Goal: Transaction & Acquisition: Purchase product/service

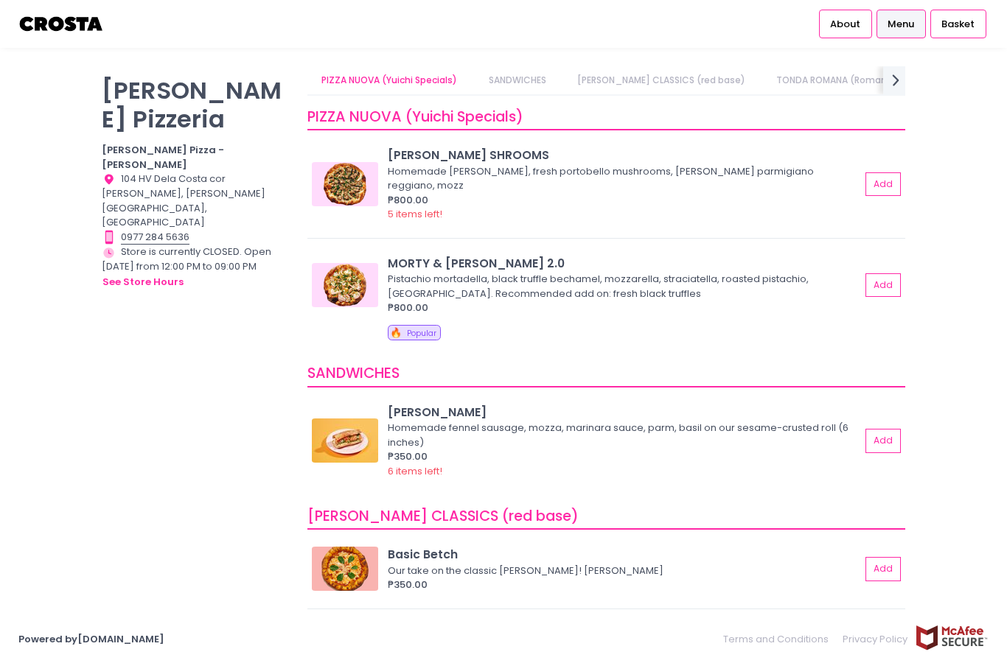
click at [58, 23] on img at bounding box center [61, 24] width 86 height 26
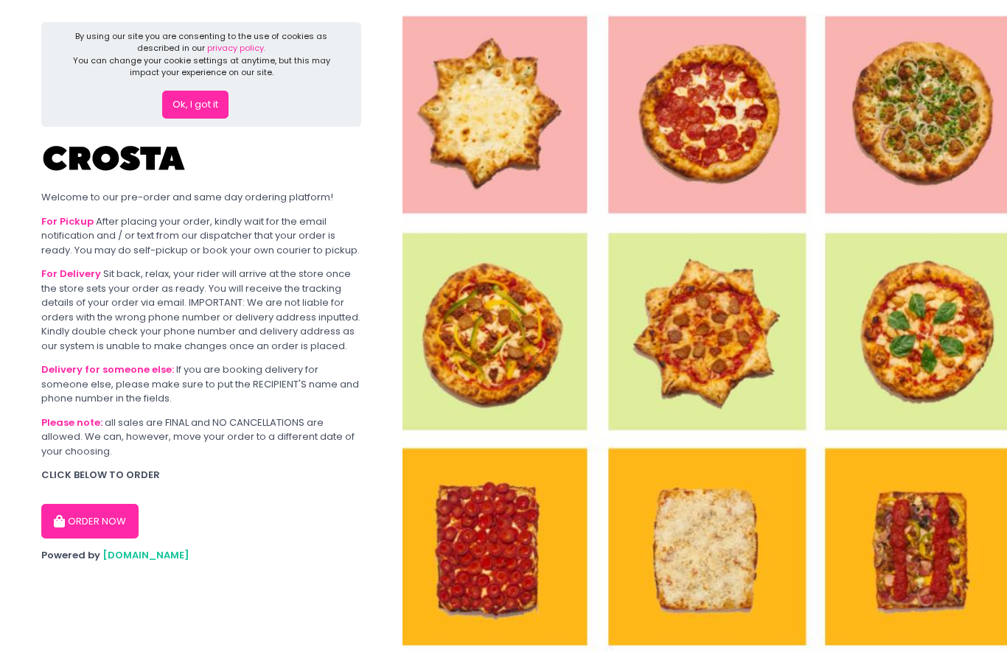
click at [102, 505] on button "ORDER NOW" at bounding box center [89, 521] width 97 height 35
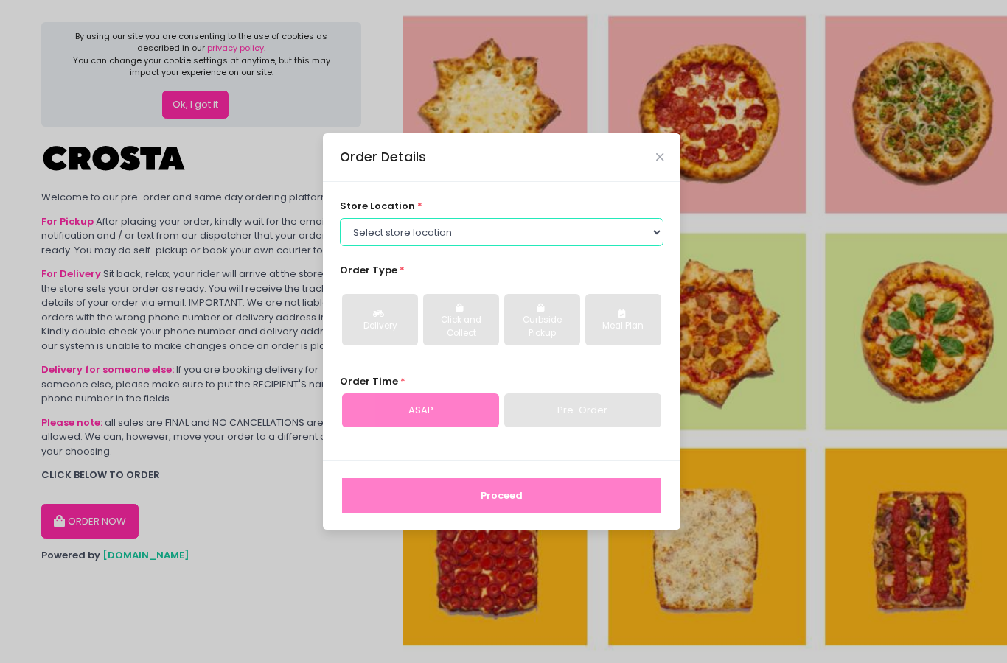
click at [366, 246] on select "Select store location [PERSON_NAME] Pizza - [PERSON_NAME] Pizza - [GEOGRAPHIC_D…" at bounding box center [502, 232] width 324 height 28
select select "65090bae48156caed44a5eb4"
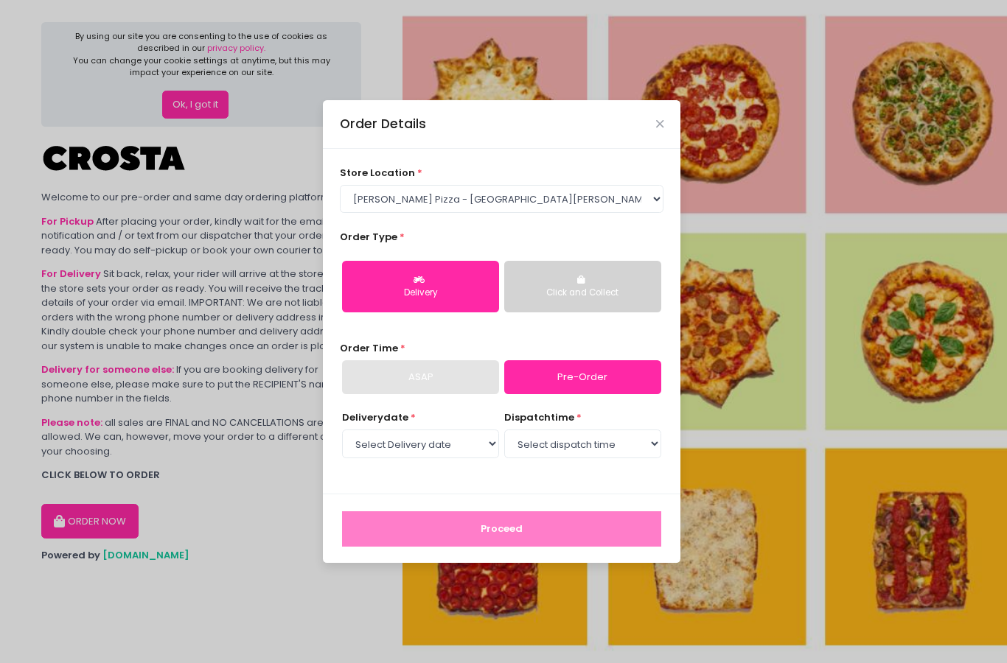
click at [516, 300] on div "Click and Collect" at bounding box center [582, 293] width 136 height 13
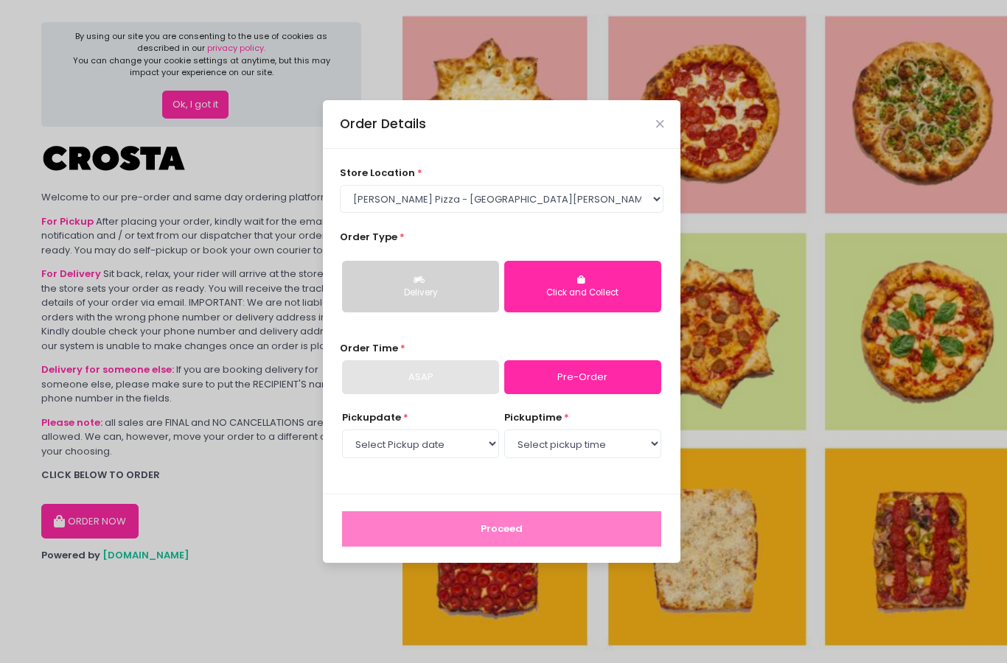
click at [368, 310] on button "Delivery" at bounding box center [420, 287] width 157 height 52
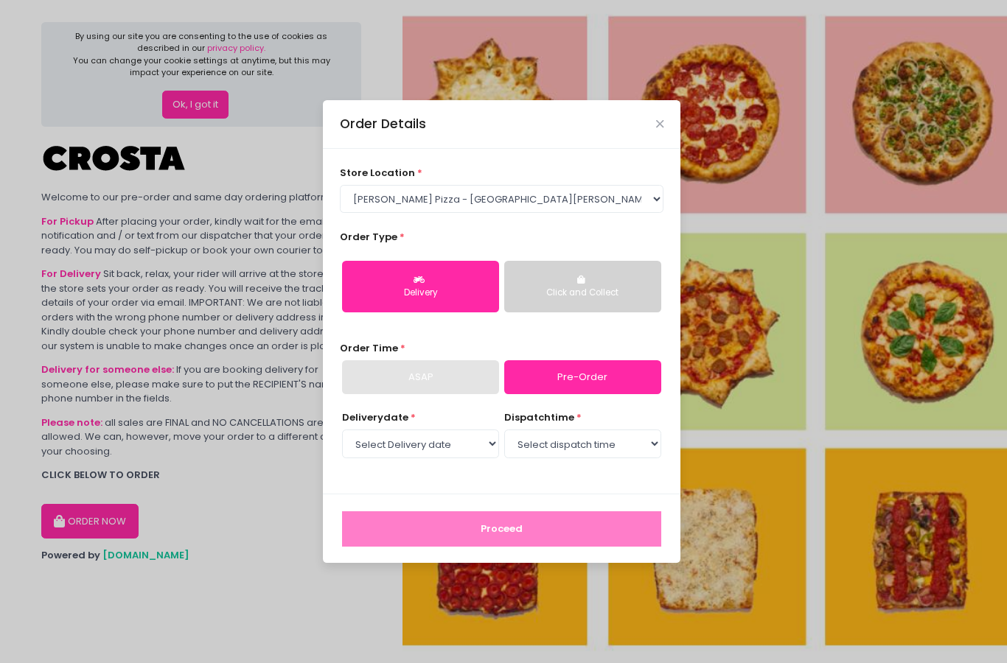
click at [536, 300] on div "Click and Collect" at bounding box center [582, 293] width 136 height 13
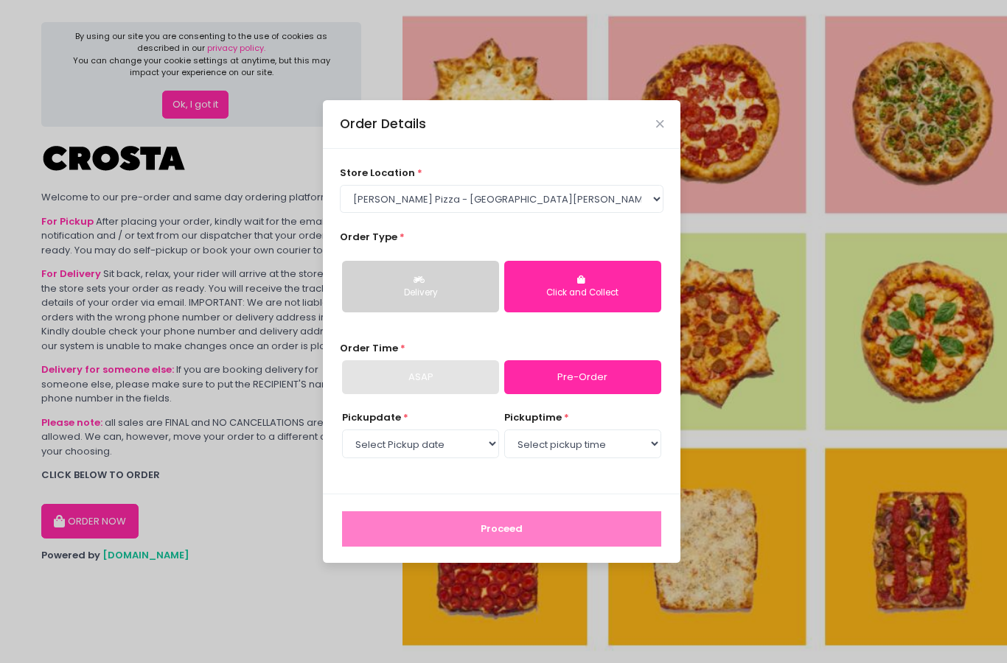
scroll to position [59, 0]
click at [368, 360] on div "ASAP" at bounding box center [420, 377] width 157 height 34
click at [363, 360] on div "ASAP" at bounding box center [420, 377] width 157 height 34
click at [370, 360] on div "ASAP" at bounding box center [420, 377] width 157 height 34
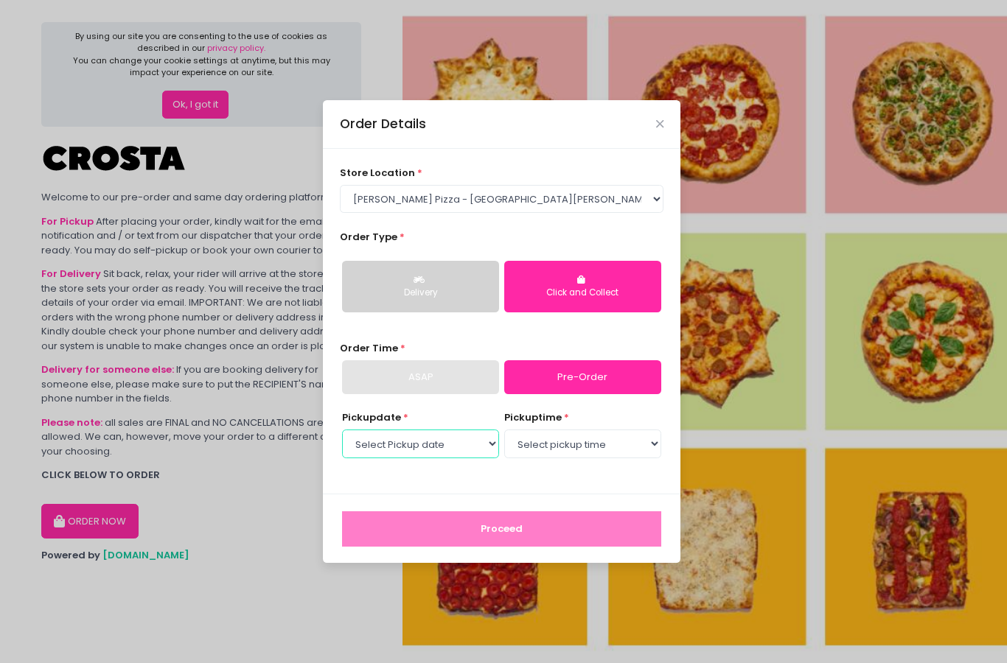
click at [377, 430] on select "Select Pickup date [DATE] [DATE] [DATE] [DATE] [DATE] [DATE]" at bounding box center [420, 444] width 157 height 28
select select "[DATE]"
click at [597, 430] on select "Select pickup time 12:00 PM - 12:30 PM 12:30 PM - 01:00 PM 01:00 PM - 01:30 PM …" at bounding box center [582, 444] width 157 height 28
click at [657, 430] on select "Select pickup time 12:00 PM - 12:30 PM 12:30 PM - 01:00 PM 01:00 PM - 01:30 PM …" at bounding box center [582, 444] width 157 height 28
select select "12:00"
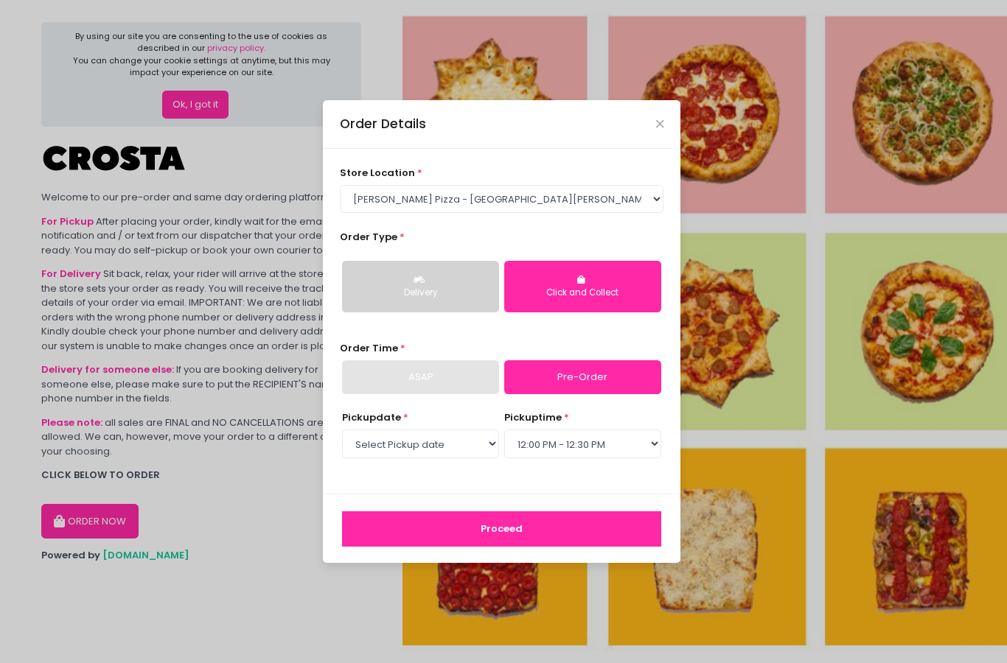
click at [642, 512] on button "Proceed" at bounding box center [501, 529] width 319 height 35
